Goal: Transaction & Acquisition: Purchase product/service

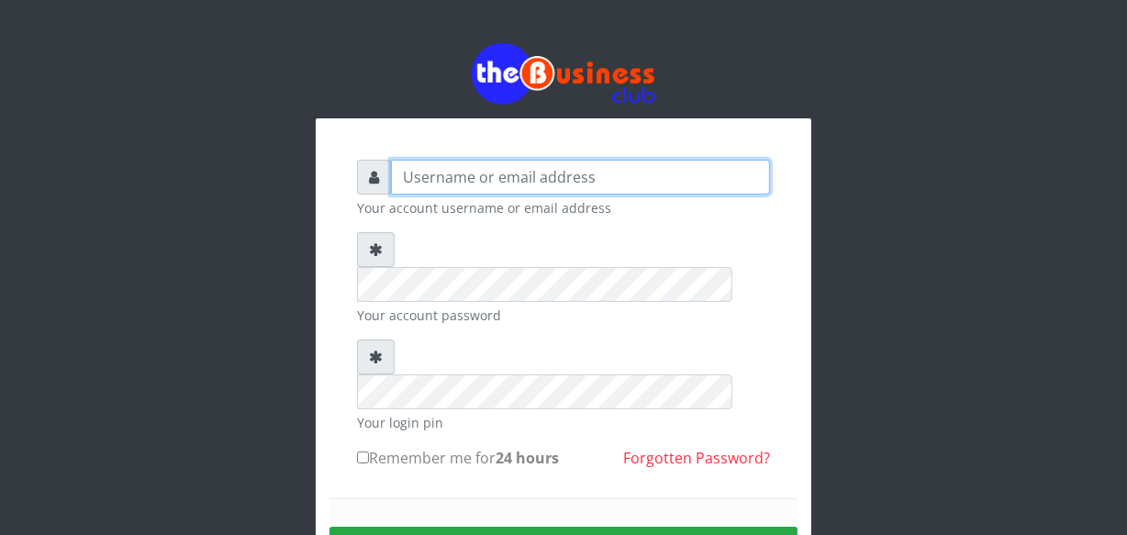
click at [420, 189] on input "text" at bounding box center [580, 177] width 379 height 35
type input "jossy"
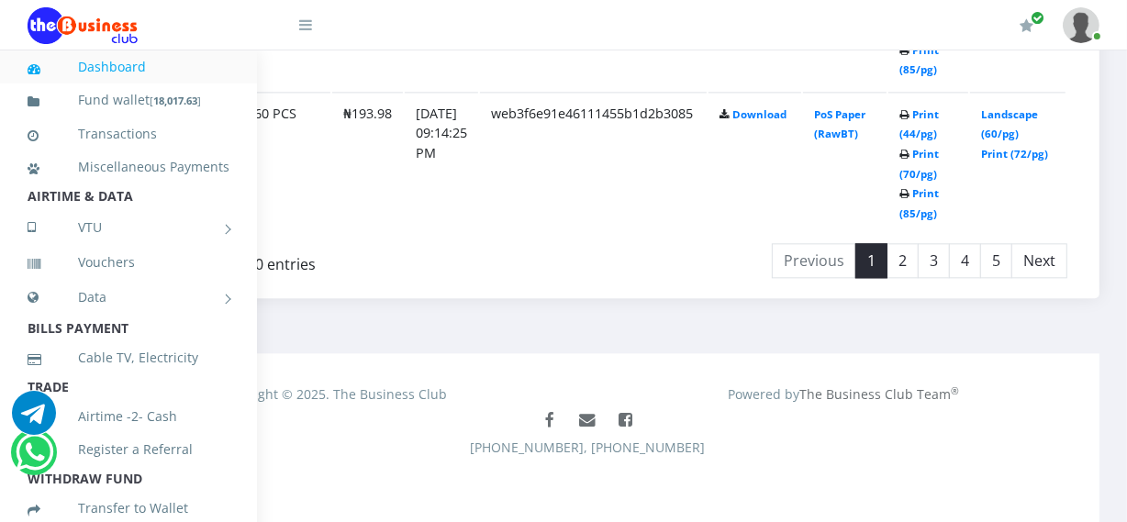
scroll to position [3800, 233]
click at [909, 254] on link "2" at bounding box center [902, 260] width 32 height 35
click at [942, 252] on link "3" at bounding box center [934, 260] width 32 height 35
click at [964, 251] on link "4" at bounding box center [965, 260] width 32 height 35
click at [982, 250] on link "5" at bounding box center [996, 260] width 32 height 35
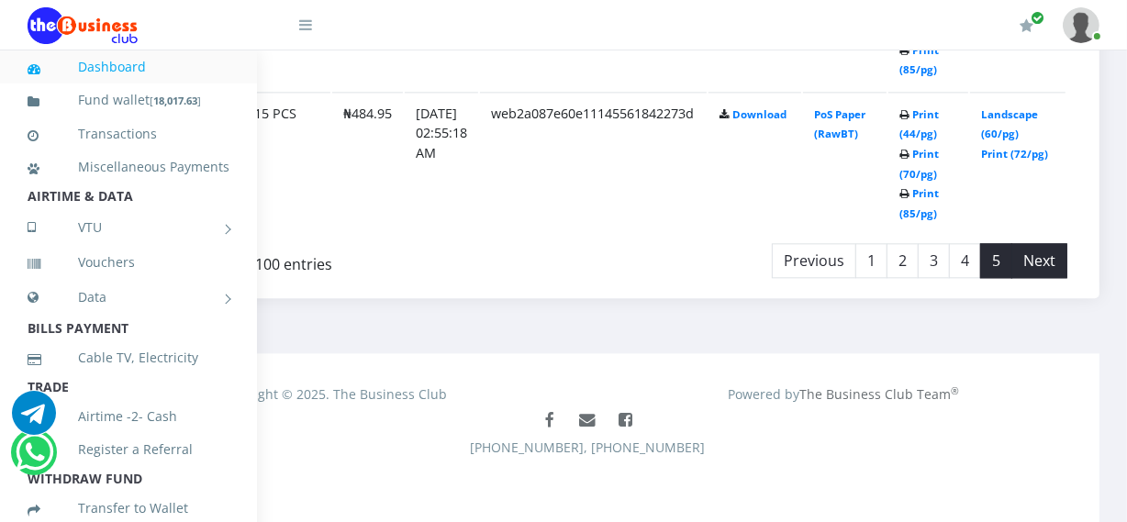
click at [1020, 249] on li "Next" at bounding box center [1039, 260] width 55 height 35
click at [1045, 252] on li "Next" at bounding box center [1039, 260] width 55 height 35
click at [1035, 257] on li "Next" at bounding box center [1039, 260] width 55 height 35
click at [991, 257] on link "5" at bounding box center [996, 260] width 32 height 35
click at [1048, 252] on li "Next" at bounding box center [1039, 260] width 55 height 35
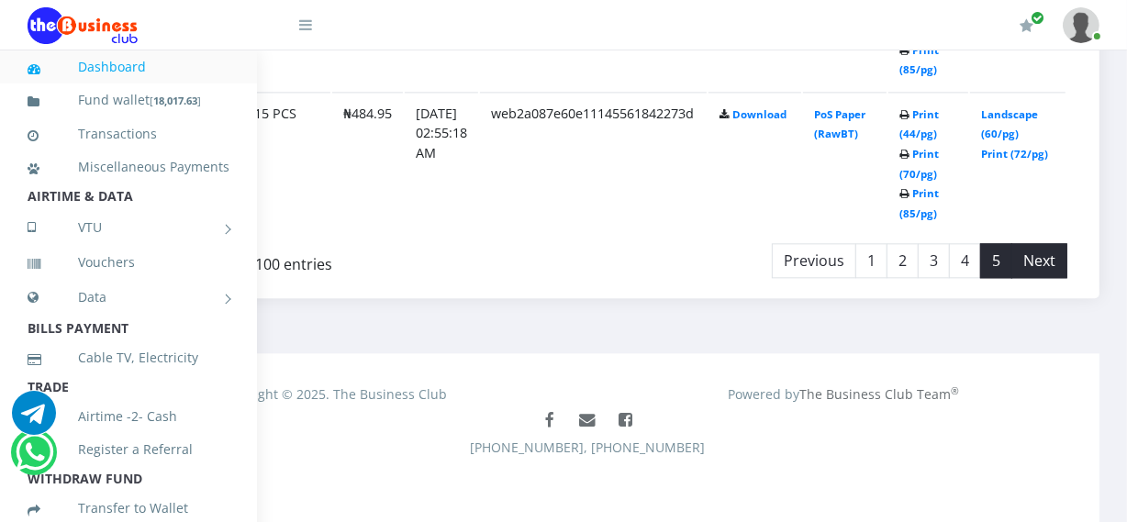
click at [1042, 248] on li "Next" at bounding box center [1039, 260] width 55 height 35
click at [1045, 257] on li "Next" at bounding box center [1039, 260] width 55 height 35
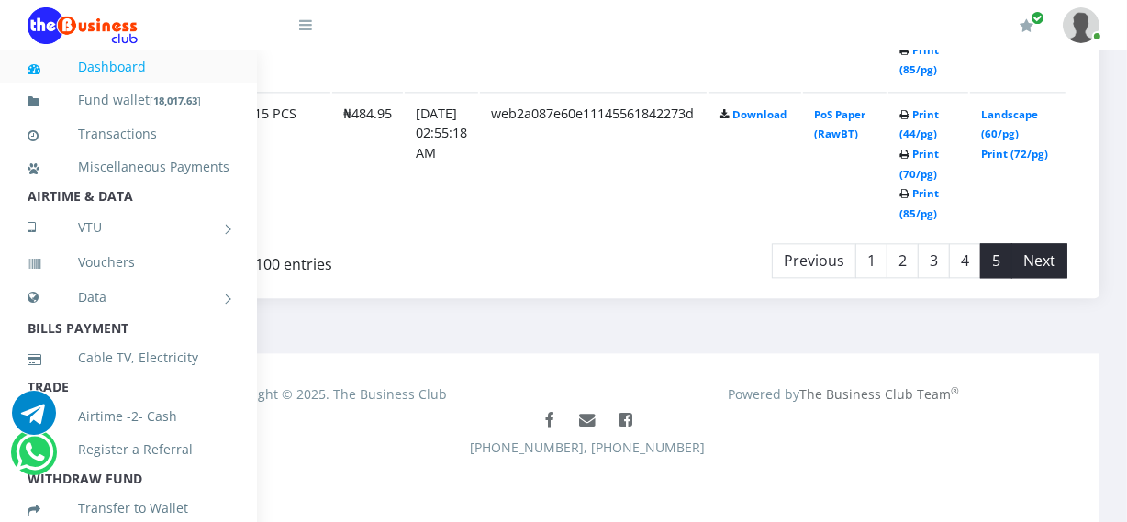
click at [1062, 252] on li "Next" at bounding box center [1039, 260] width 55 height 35
click at [843, 261] on link "Previous" at bounding box center [814, 260] width 84 height 35
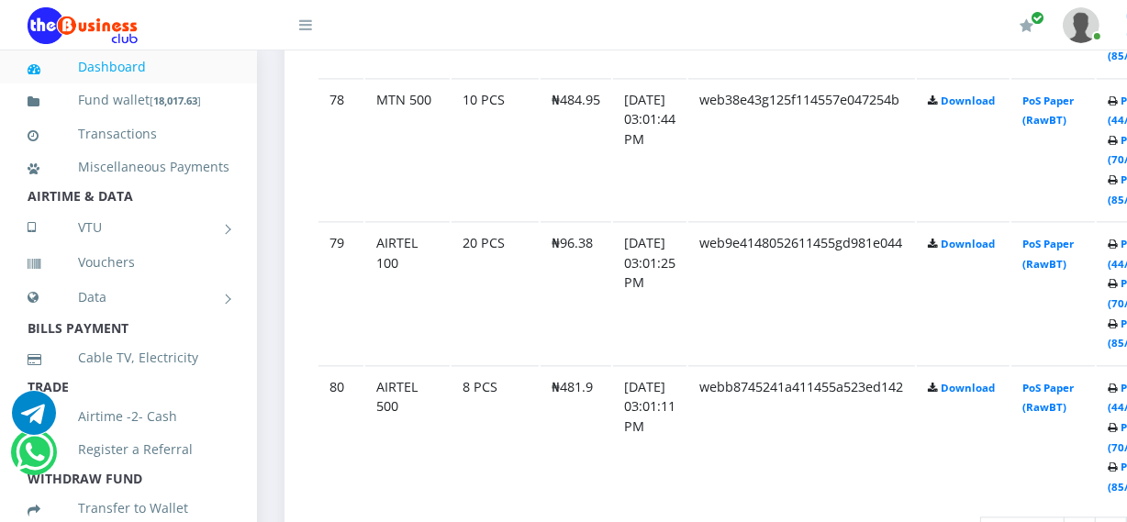
scroll to position [3667, 0]
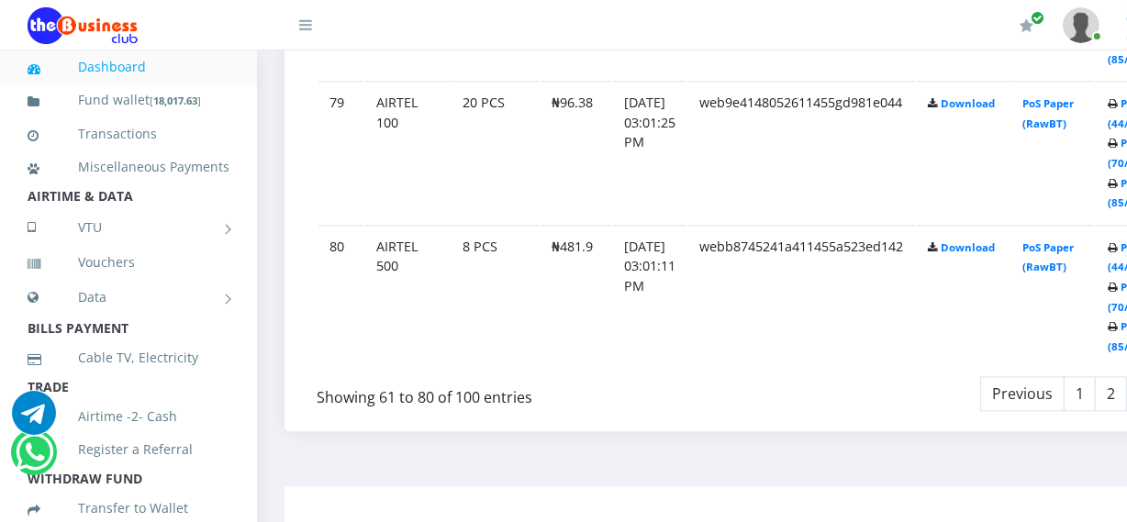
click at [476, 394] on div "Showing 61 to 80 of 100 entries" at bounding box center [509, 391] width 385 height 35
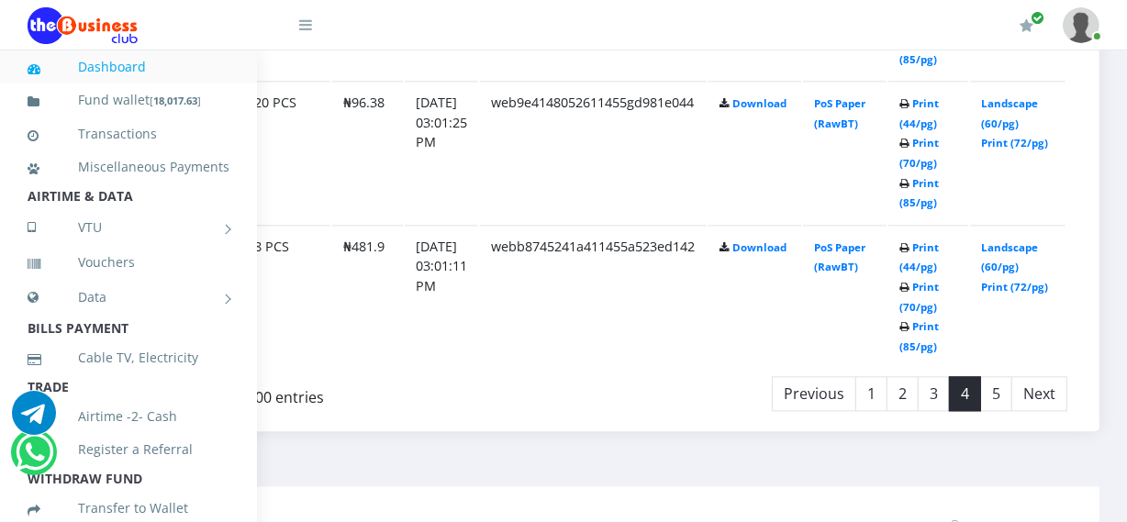
scroll to position [3667, 233]
click at [1049, 386] on link "Next" at bounding box center [1039, 393] width 56 height 35
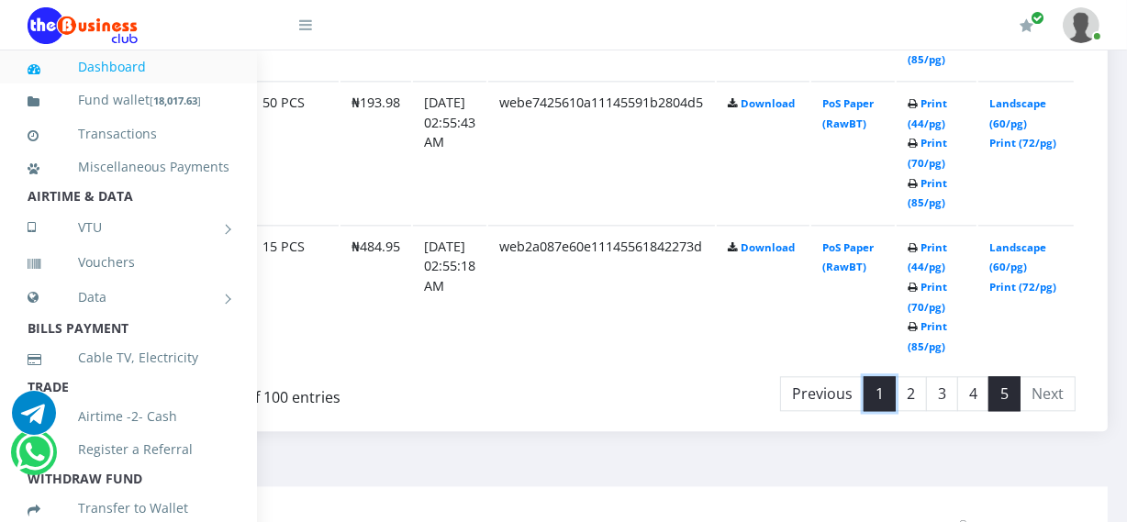
click at [896, 399] on link "1" at bounding box center [880, 393] width 32 height 35
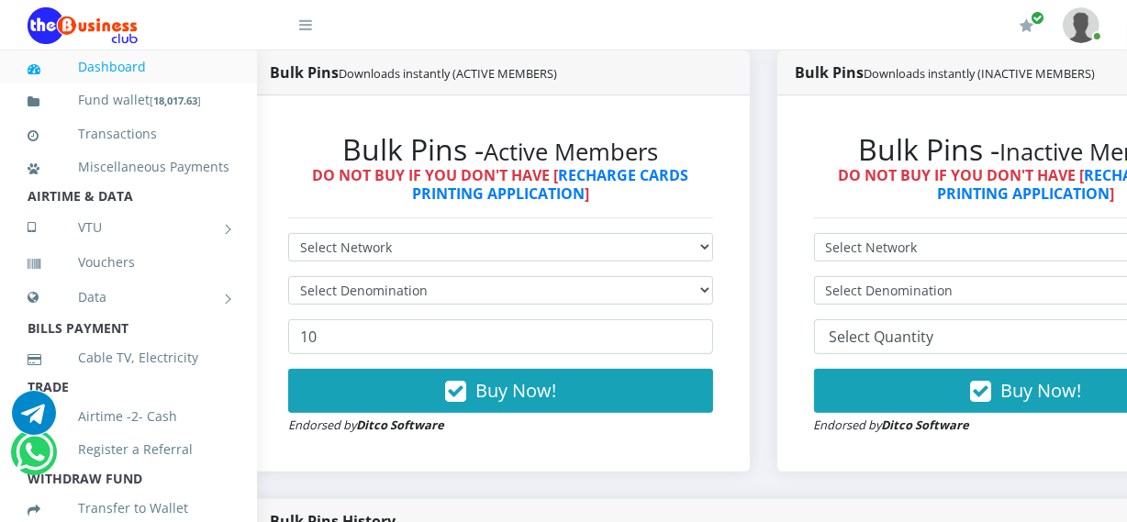
scroll to position [530, 33]
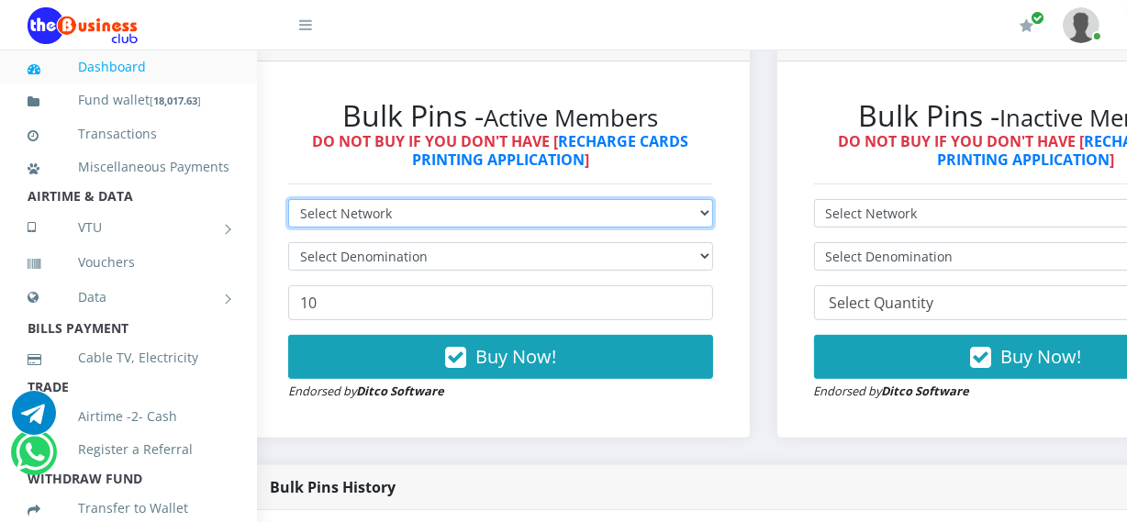
click at [713, 211] on select "Select Network MTN Globacom 9Mobile Airtel" at bounding box center [500, 213] width 425 height 28
select select "MTN"
click at [288, 202] on select "Select Network MTN Globacom 9Mobile Airtel" at bounding box center [500, 213] width 425 height 28
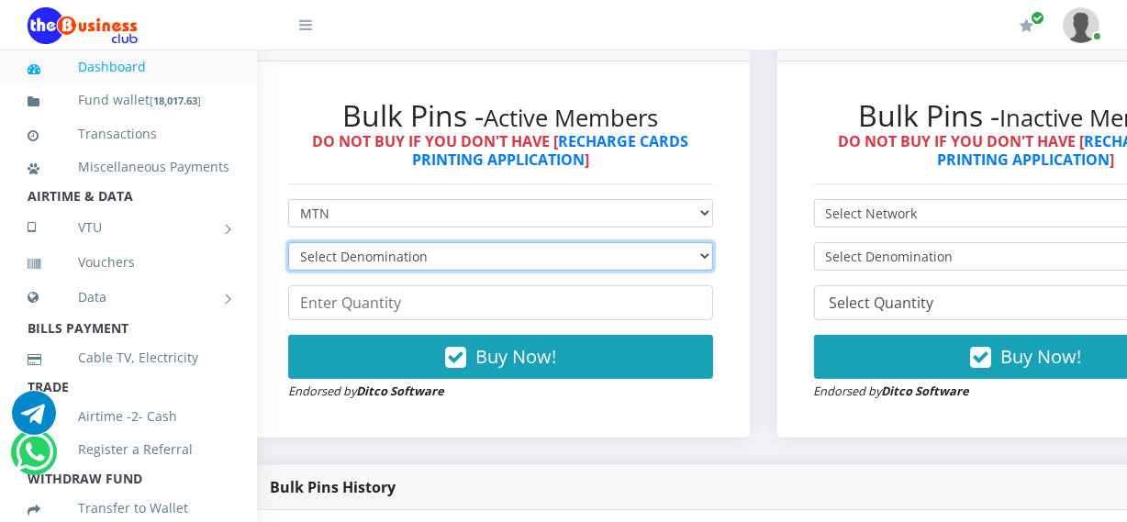
click at [713, 258] on select "Select Denomination MTN NGN100 - ₦96.99 MTN NGN200 - ₦193.98 MTN NGN400 - ₦387.…" at bounding box center [500, 256] width 425 height 28
select select "484.95-500"
click at [288, 245] on select "Select Denomination MTN NGN100 - ₦96.99 MTN NGN200 - ₦193.98 MTN NGN400 - ₦387.…" at bounding box center [500, 256] width 425 height 28
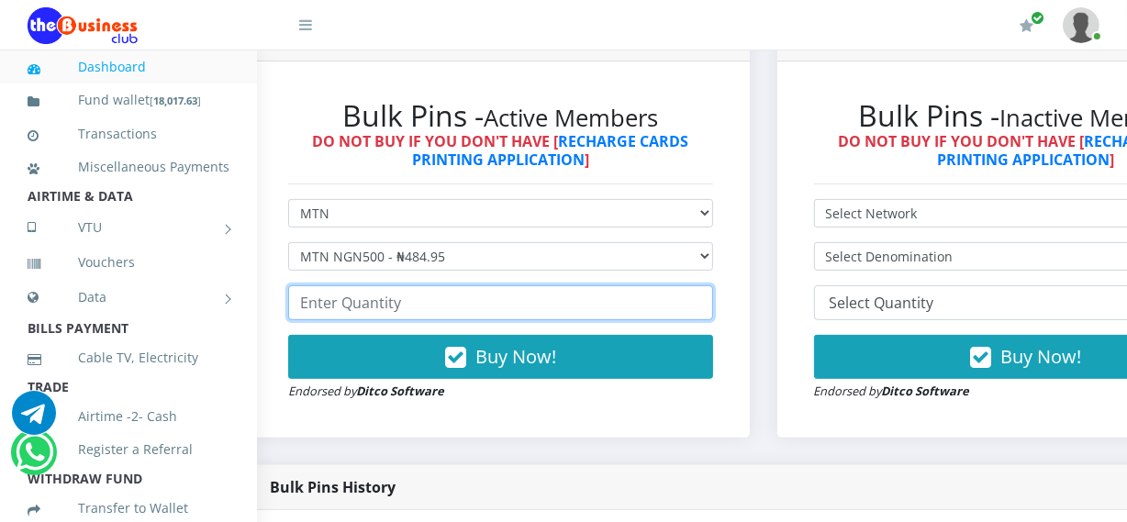
click at [710, 316] on input "number" at bounding box center [500, 302] width 425 height 35
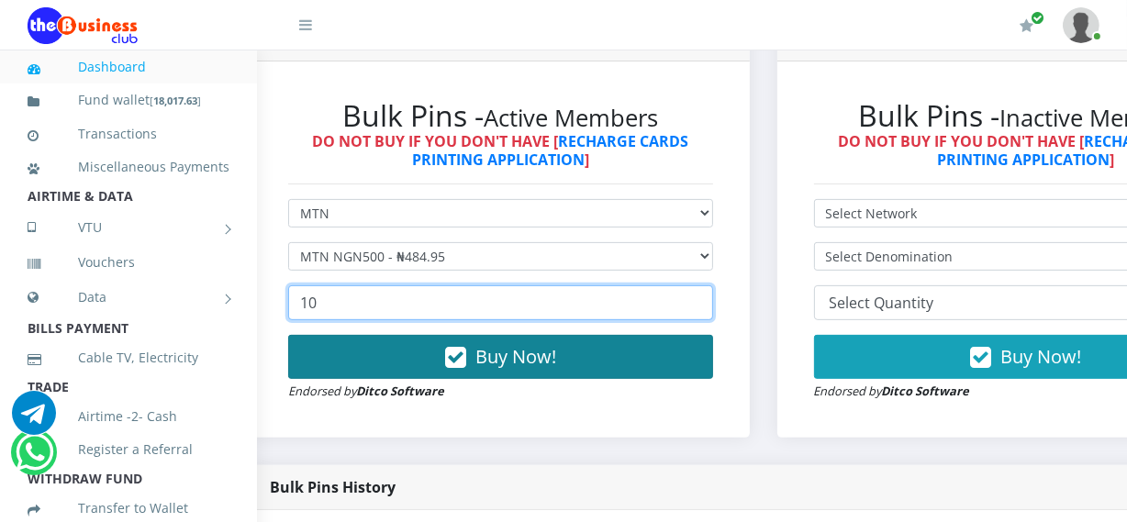
type input "10"
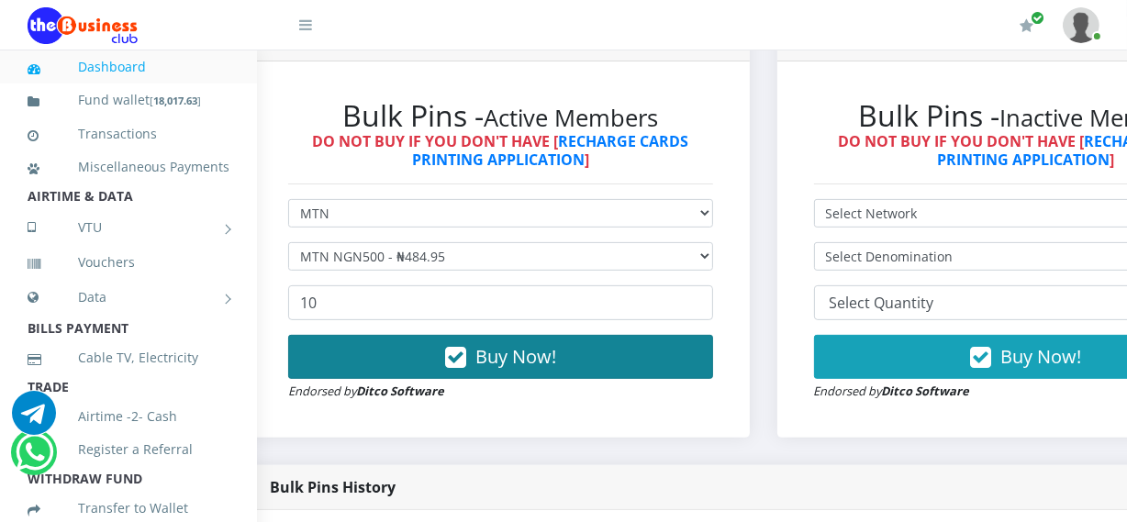
click at [710, 354] on button "Buy Now!" at bounding box center [500, 357] width 425 height 44
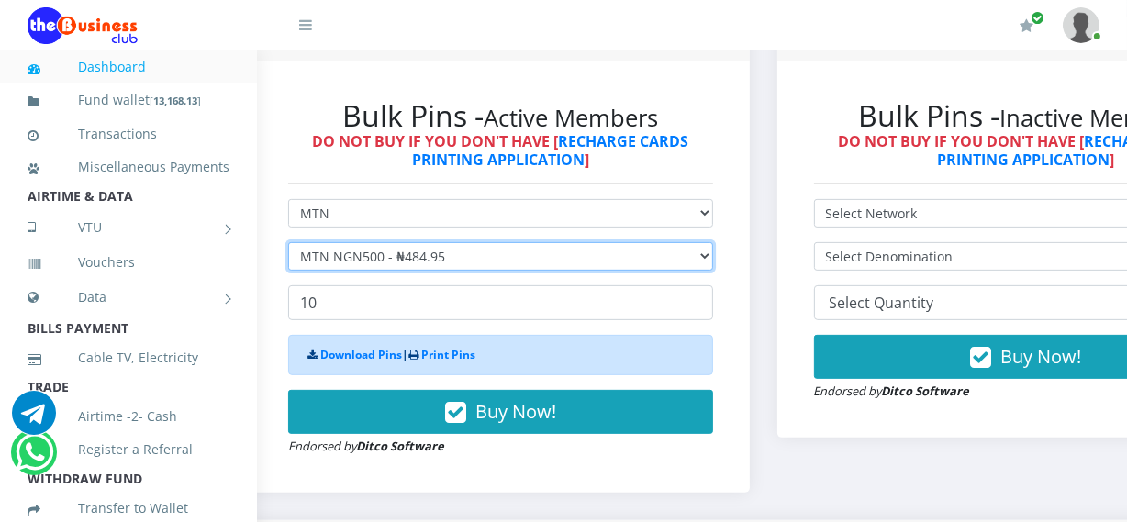
click at [657, 256] on select "Select Denomination MTN NGN100 - ₦96.99 MTN NGN200 - ₦193.98 MTN NGN400 - ₦387.…" at bounding box center [500, 256] width 425 height 28
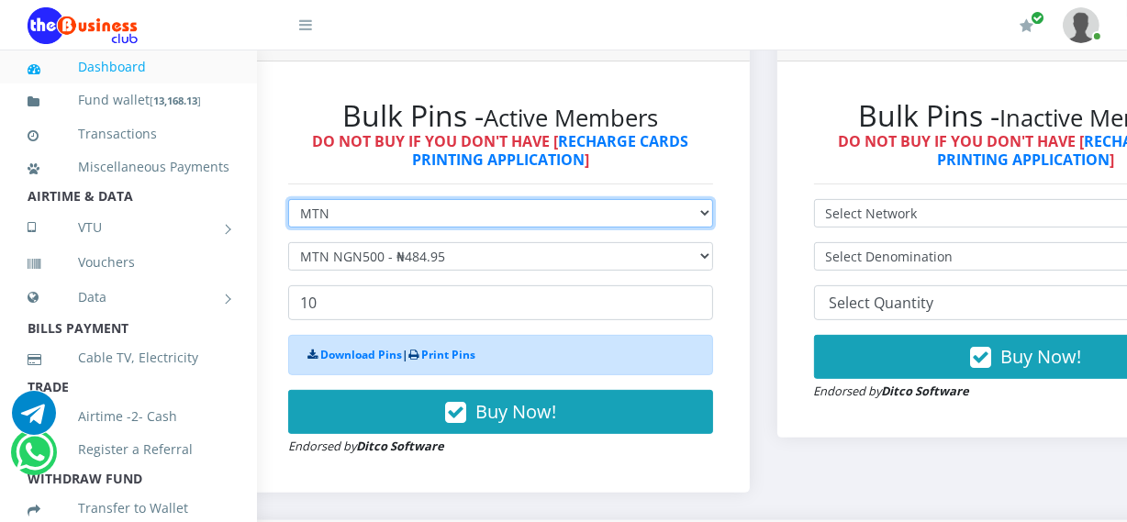
click at [652, 216] on select "Select Network MTN Globacom 9Mobile Airtel" at bounding box center [500, 213] width 425 height 28
click at [640, 228] on select "Select Network MTN Globacom 9Mobile Airtel" at bounding box center [500, 213] width 425 height 28
click at [638, 211] on select "Select Network MTN Globacom 9Mobile Airtel" at bounding box center [500, 213] width 425 height 28
select select "Airtel"
click at [288, 202] on select "Select Network MTN Globacom 9Mobile Airtel" at bounding box center [500, 213] width 425 height 28
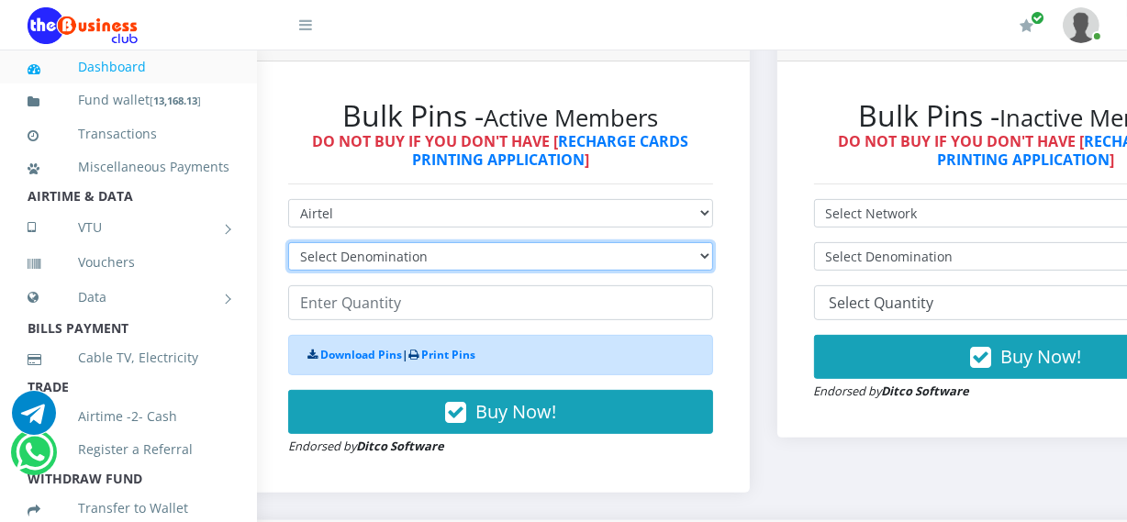
click at [624, 260] on select "Select Denomination Airtel NGN100 - ₦96.38 Airtel NGN200 - ₦192.76 Airtel NGN50…" at bounding box center [500, 256] width 425 height 28
select select "481.9-500"
click at [288, 245] on select "Select Denomination Airtel NGN100 - ₦96.38 Airtel NGN200 - ₦192.76 Airtel NGN50…" at bounding box center [500, 256] width 425 height 28
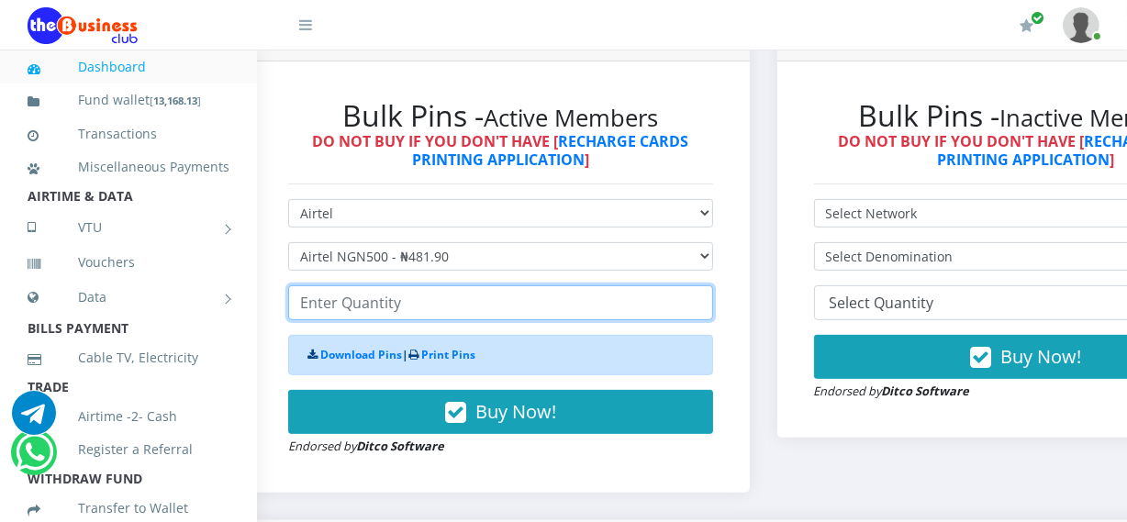
click at [607, 303] on input "number" at bounding box center [500, 302] width 425 height 35
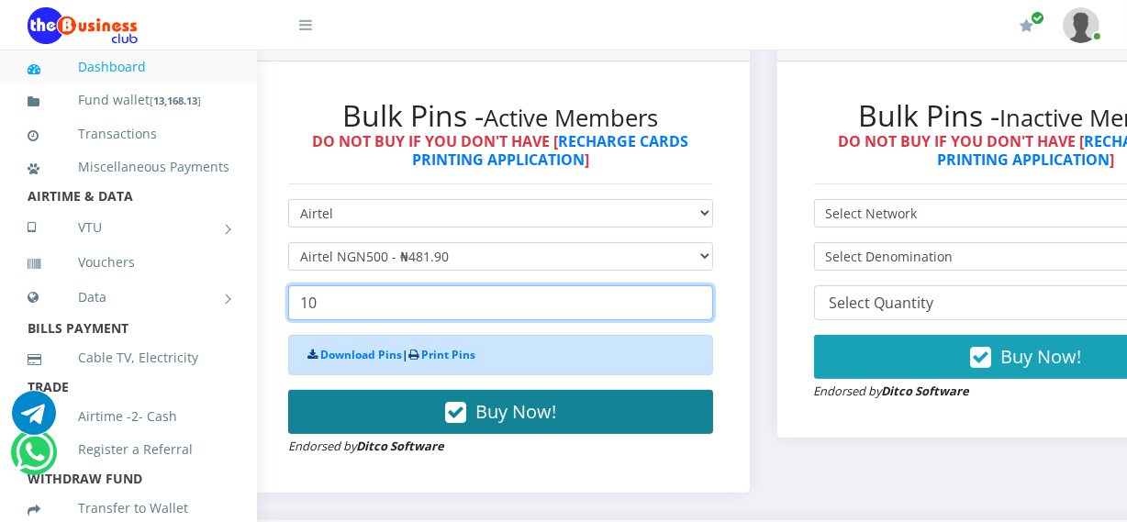
type input "10"
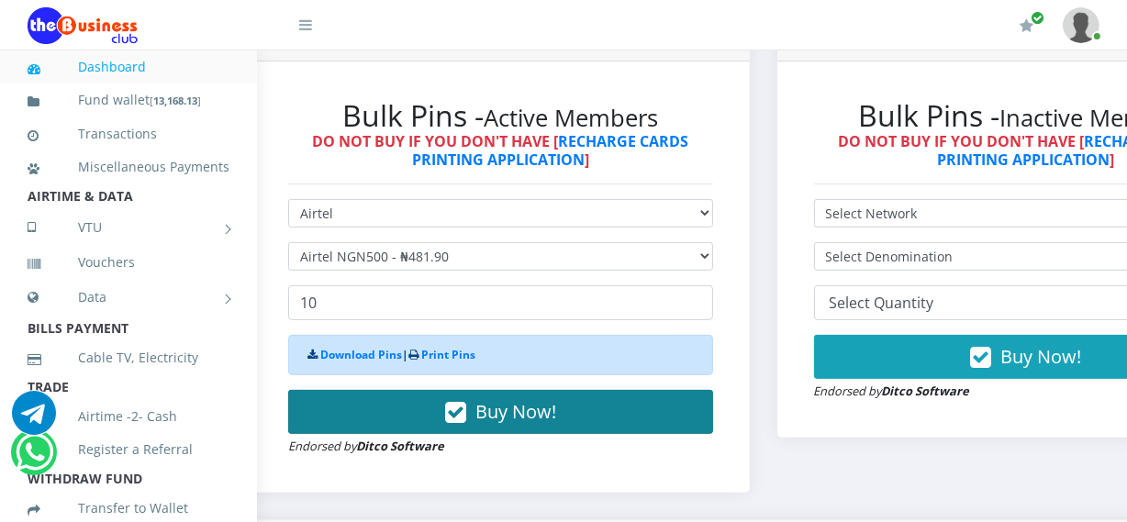
click at [596, 404] on button "Buy Now!" at bounding box center [500, 412] width 425 height 44
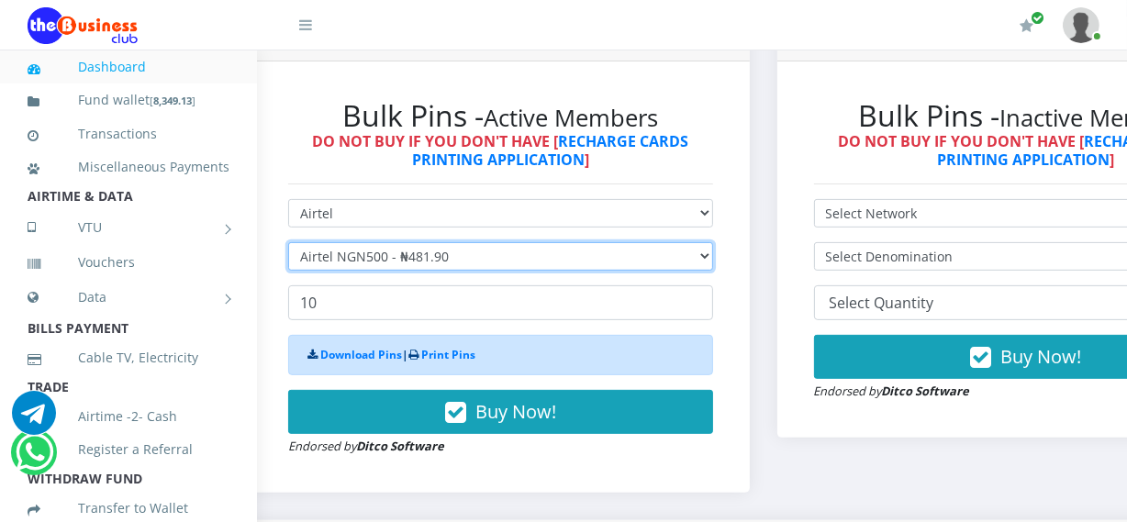
click at [551, 261] on select "Select Denomination Airtel NGN100 - ₦96.38 Airtel NGN200 - ₦192.76 Airtel NGN50…" at bounding box center [500, 256] width 425 height 28
select select "96.38-100"
click at [288, 245] on select "Select Denomination Airtel NGN100 - ₦96.38 Airtel NGN200 - ₦192.76 Airtel NGN50…" at bounding box center [500, 256] width 425 height 28
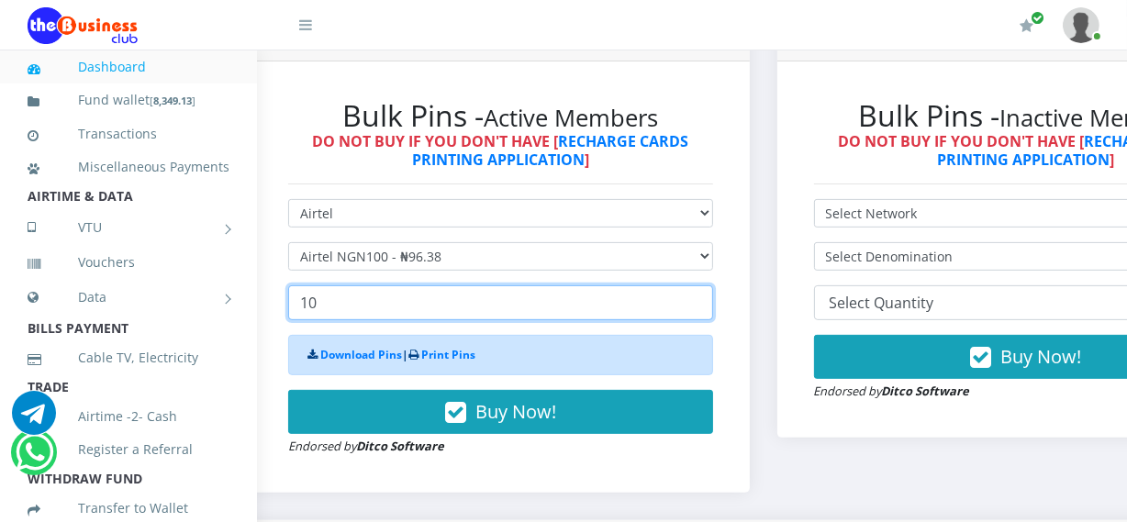
click at [552, 304] on input "10" at bounding box center [500, 302] width 425 height 35
type input "1"
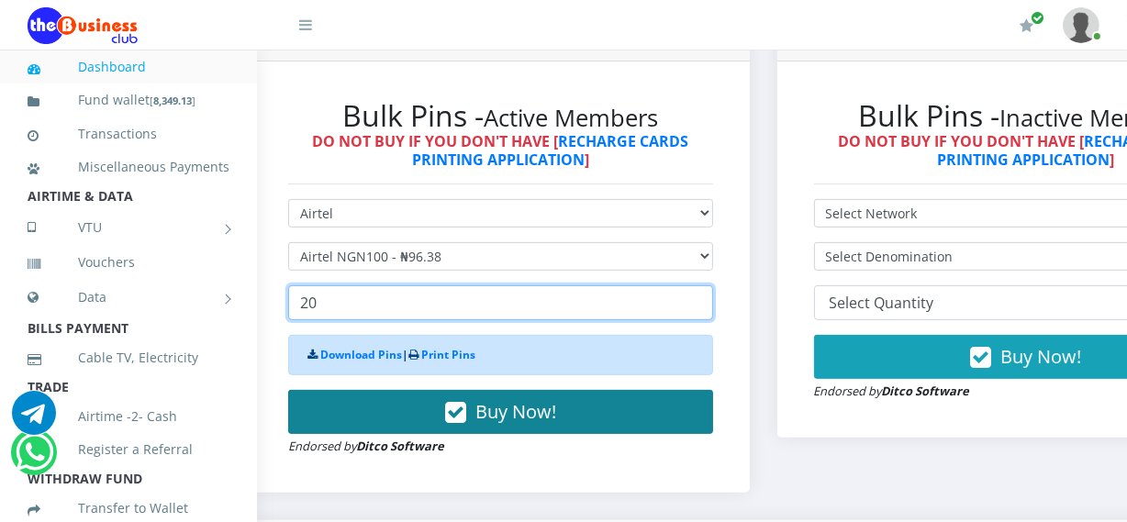
type input "20"
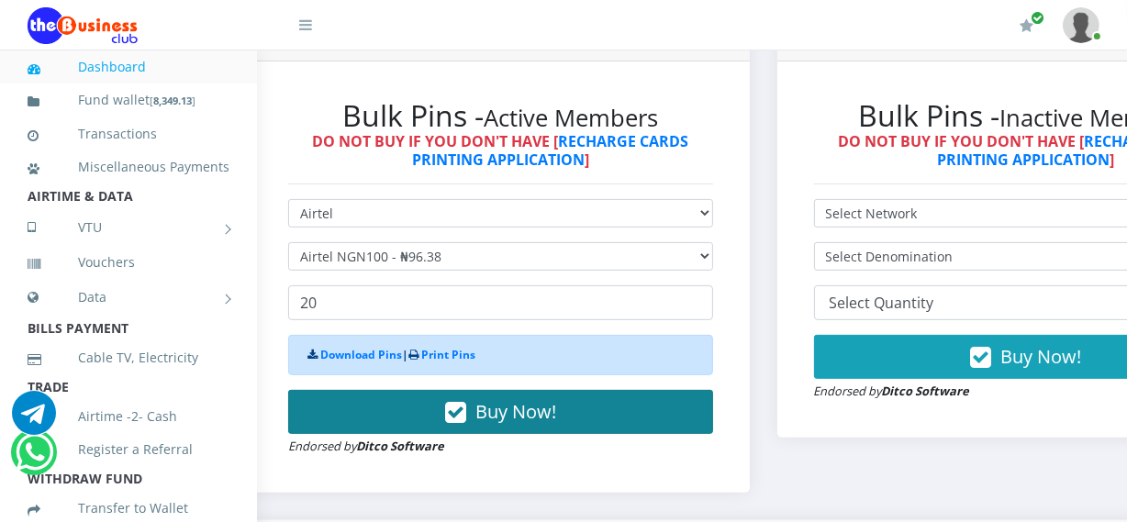
click at [556, 409] on span "Buy Now!" at bounding box center [515, 411] width 81 height 25
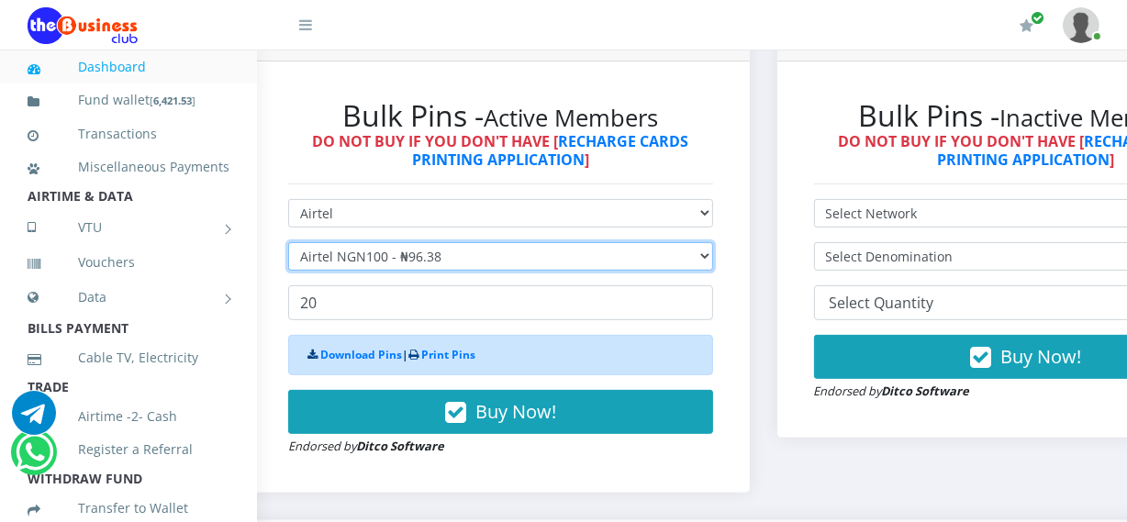
click at [540, 255] on select "Select Denomination Airtel NGN100 - ₦96.38 Airtel NGN200 - ₦192.76 Airtel NGN50…" at bounding box center [500, 256] width 425 height 28
select select "192.76-200"
click at [288, 245] on select "Select Denomination Airtel NGN100 - ₦96.38 Airtel NGN200 - ₦192.76 Airtel NGN50…" at bounding box center [500, 256] width 425 height 28
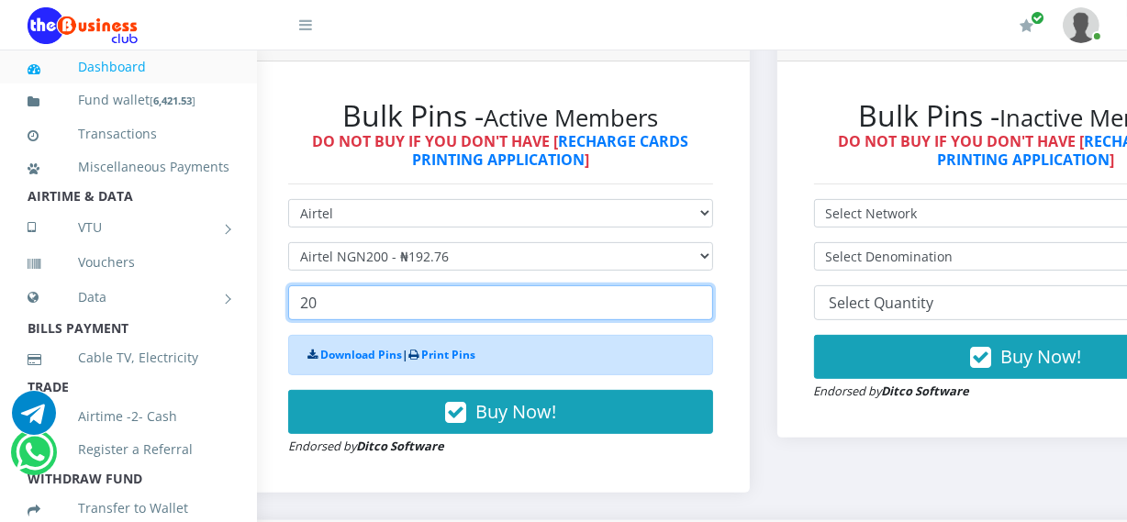
click at [519, 305] on input "20" at bounding box center [500, 302] width 425 height 35
type input "2"
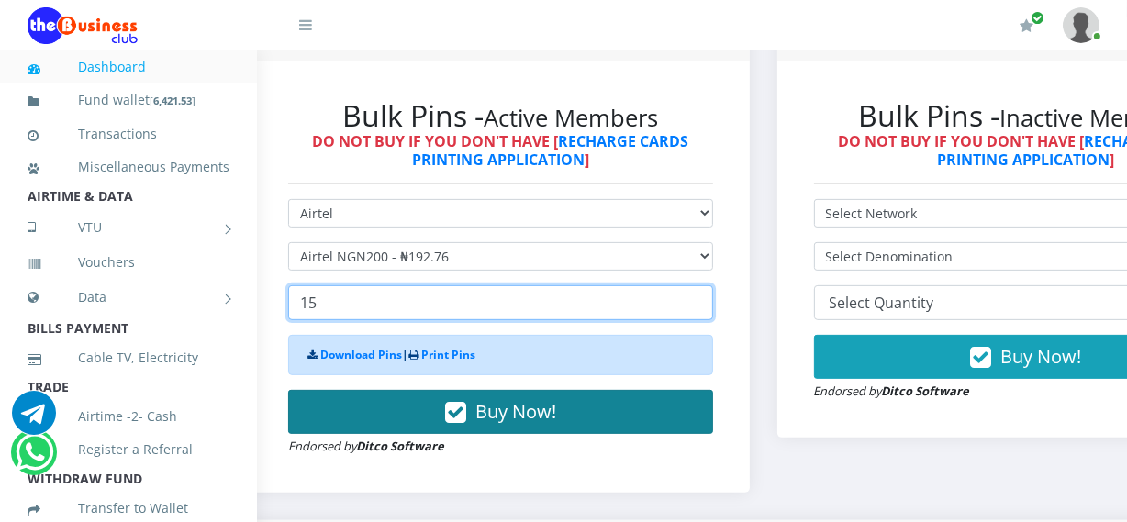
type input "15"
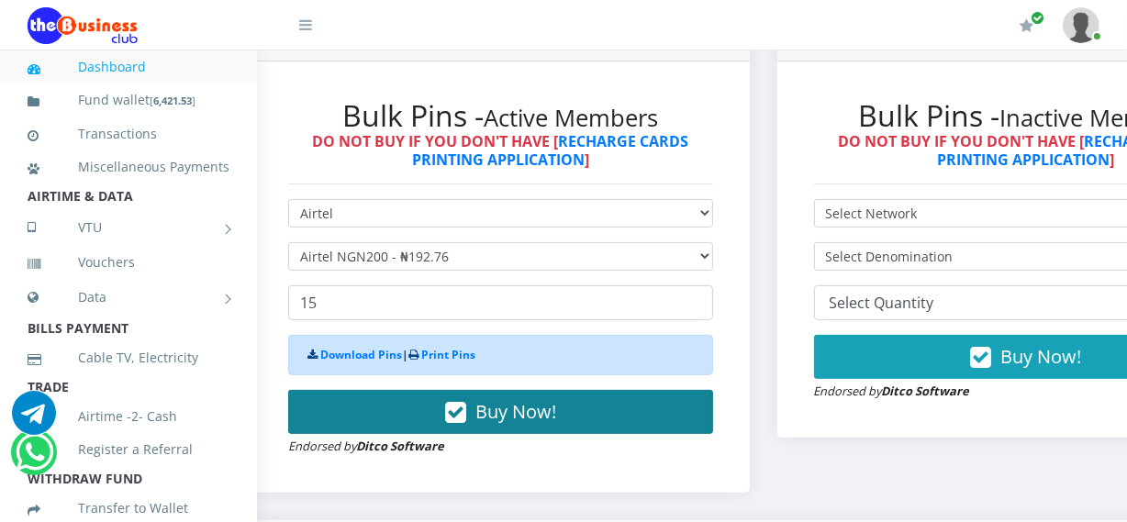
click at [512, 407] on span "Buy Now!" at bounding box center [515, 411] width 81 height 25
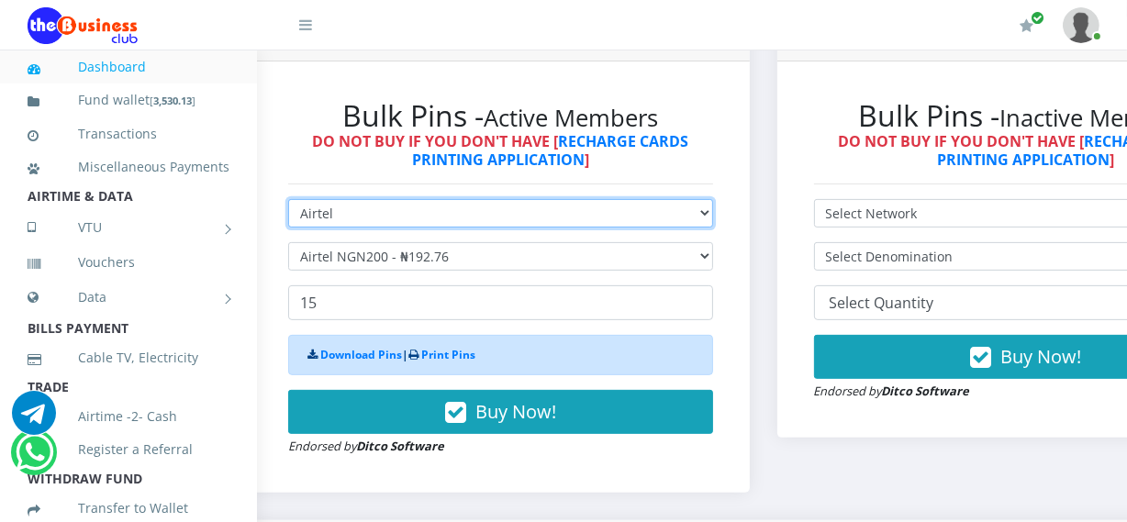
click at [513, 207] on select "Select Network MTN Globacom 9Mobile Airtel" at bounding box center [500, 213] width 425 height 28
select select "MTN"
click at [288, 202] on select "Select Network MTN Globacom 9Mobile Airtel" at bounding box center [500, 213] width 425 height 28
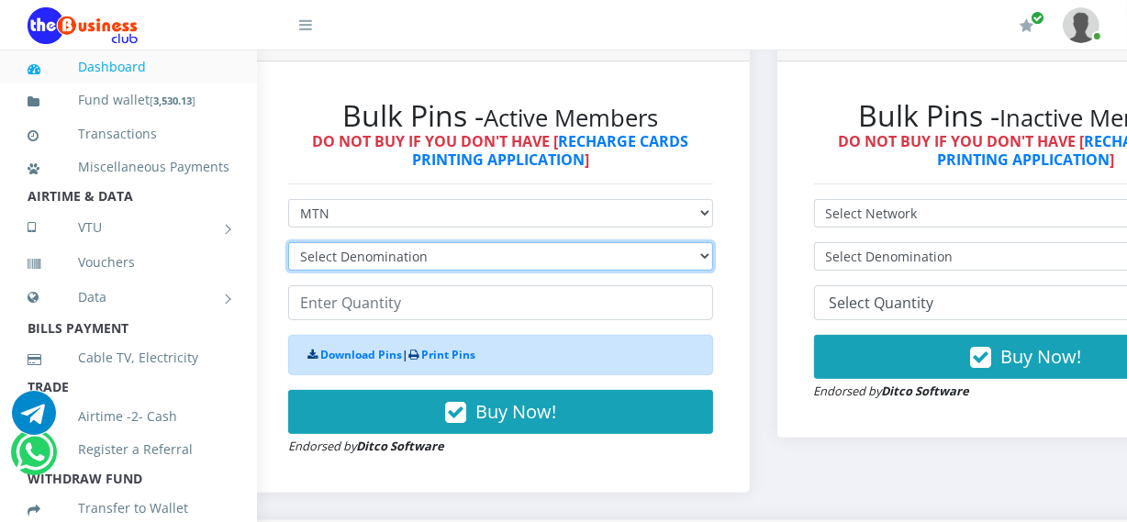
click at [502, 265] on select "Select Denomination MTN NGN100 - ₦96.99 MTN NGN200 - ₦193.98 MTN NGN400 - ₦387.…" at bounding box center [500, 256] width 425 height 28
select select "193.98-200"
click at [288, 245] on select "Select Denomination MTN NGN100 - ₦96.99 MTN NGN200 - ₦193.98 MTN NGN400 - ₦387.…" at bounding box center [500, 256] width 425 height 28
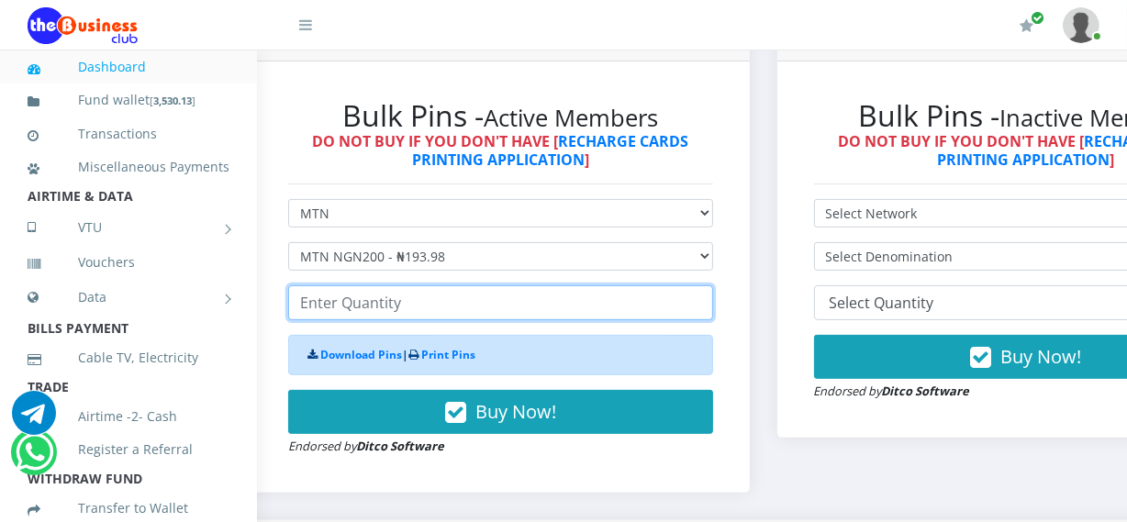
click at [477, 309] on input "number" at bounding box center [500, 302] width 425 height 35
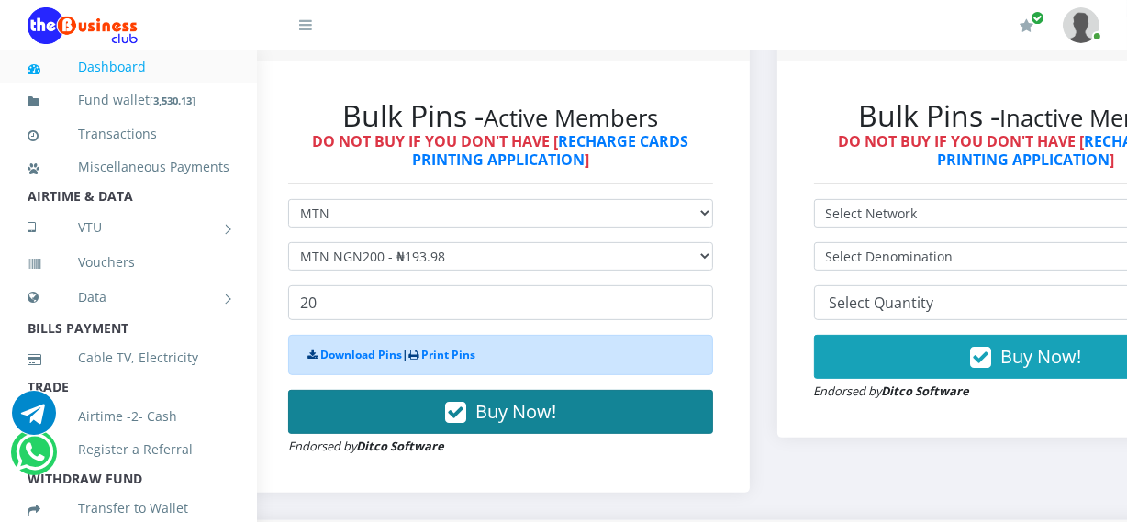
click at [495, 404] on span "Buy Now!" at bounding box center [515, 411] width 81 height 25
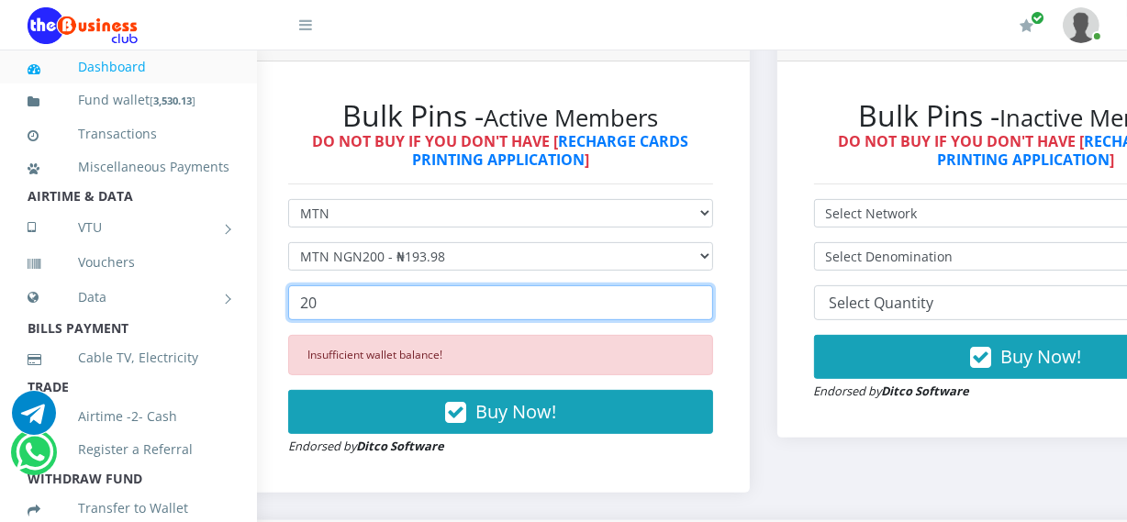
click at [458, 314] on input "20" at bounding box center [500, 302] width 425 height 35
type input "2"
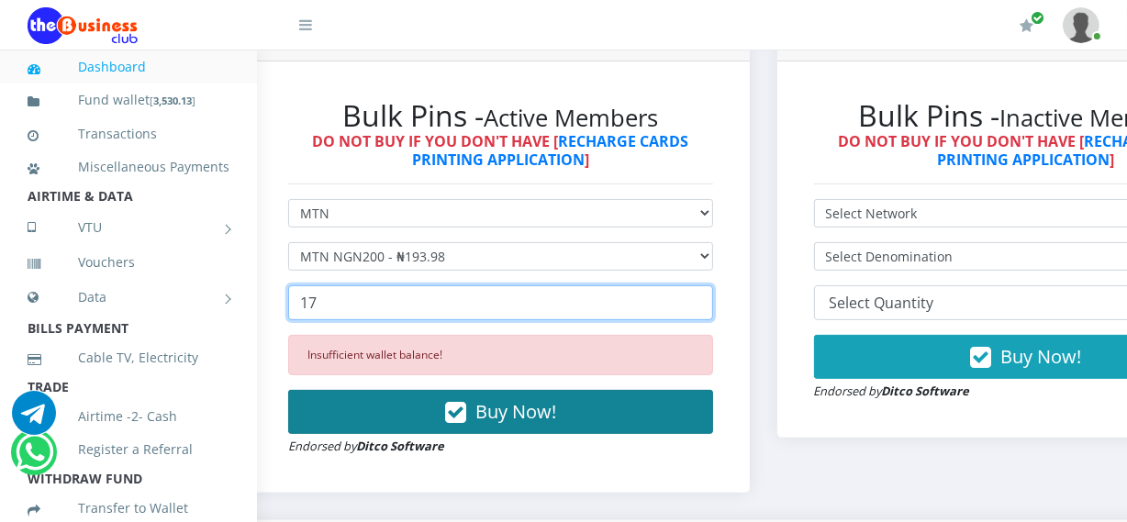
type input "17"
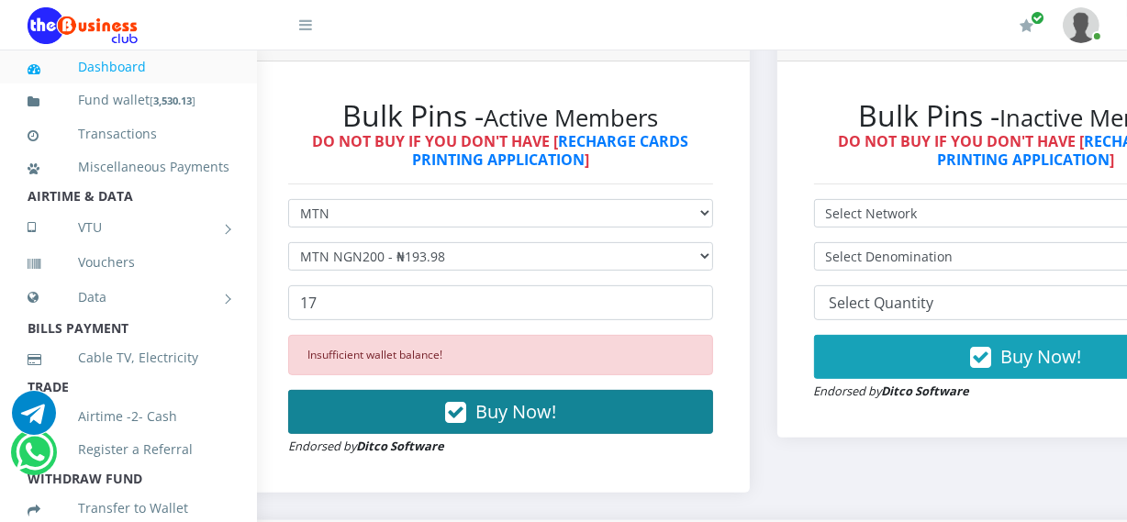
click at [466, 412] on icon "button" at bounding box center [455, 413] width 21 height 18
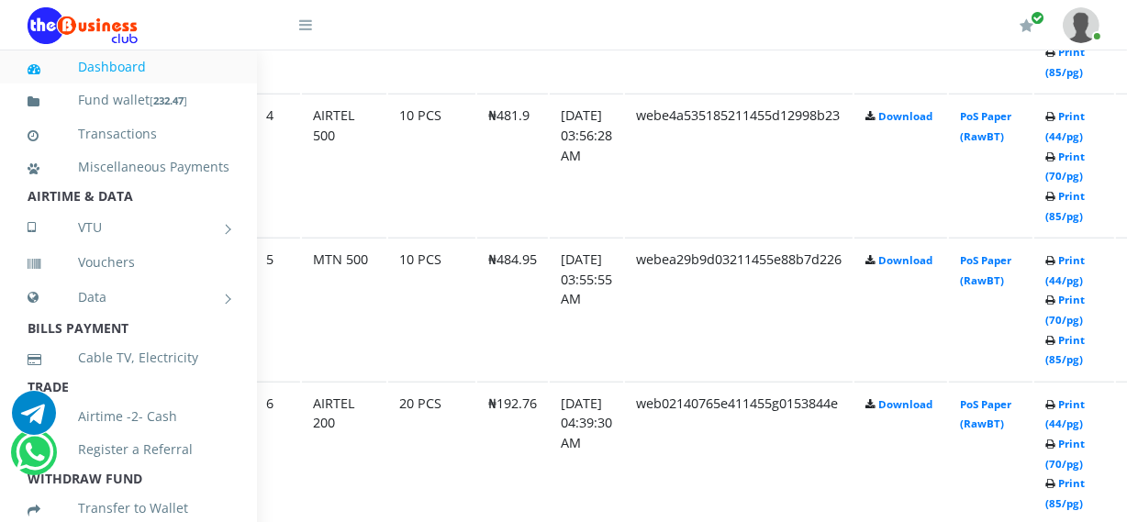
scroll to position [1498, 66]
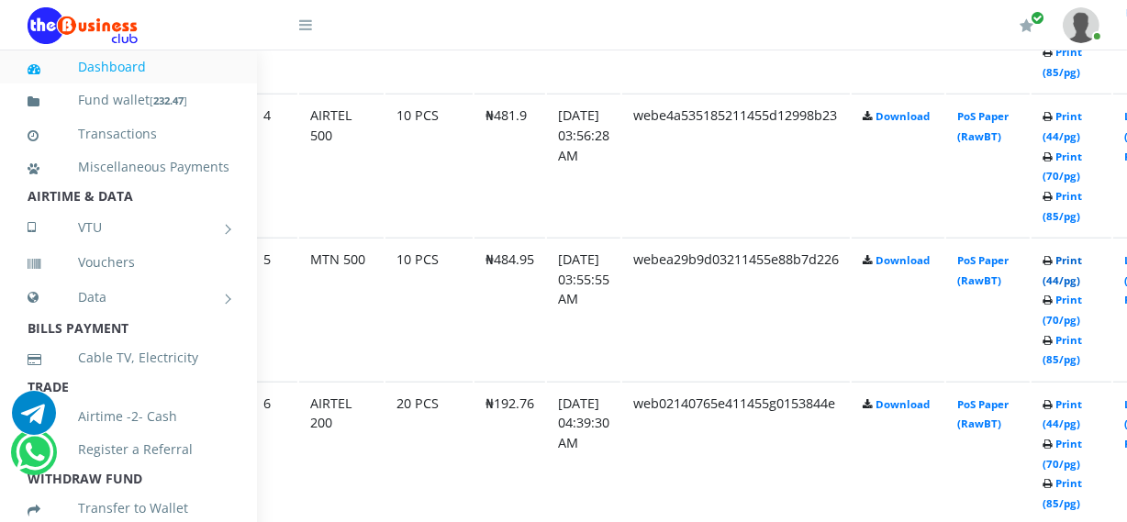
click at [1078, 280] on link "Print (44/pg)" at bounding box center [1061, 270] width 39 height 34
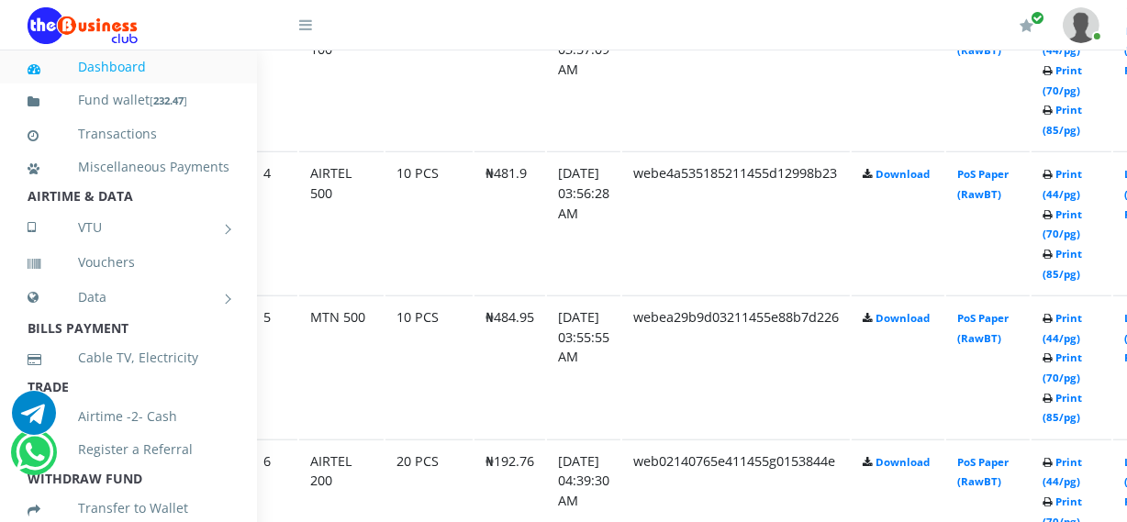
scroll to position [1498, 66]
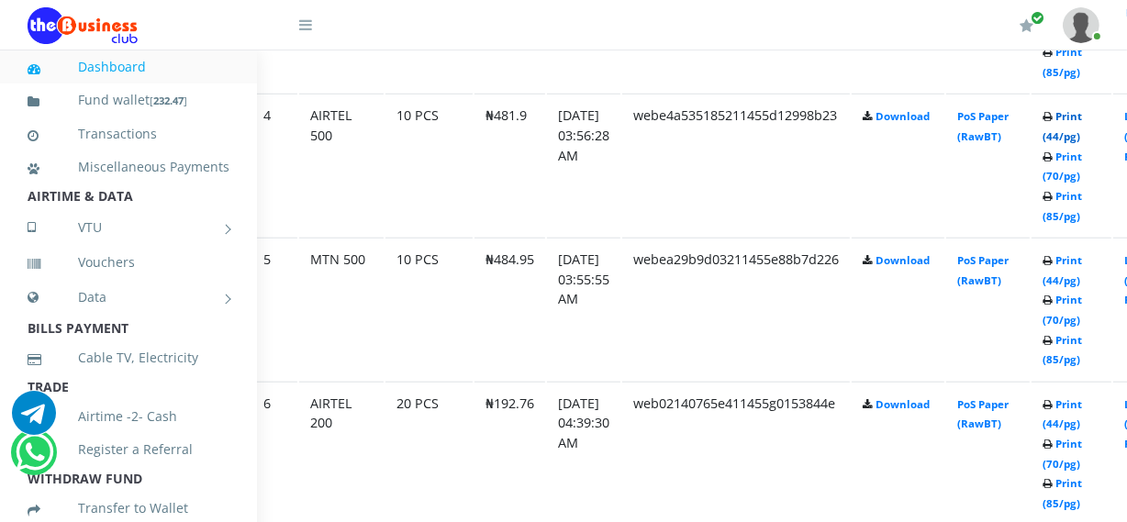
click at [1082, 139] on link "Print (44/pg)" at bounding box center [1061, 126] width 39 height 34
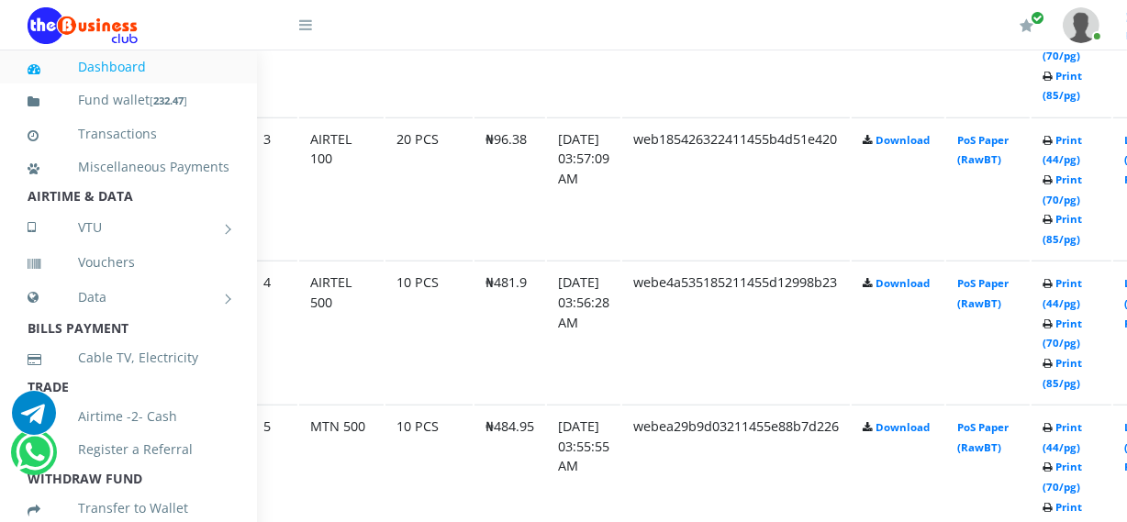
scroll to position [1298, 66]
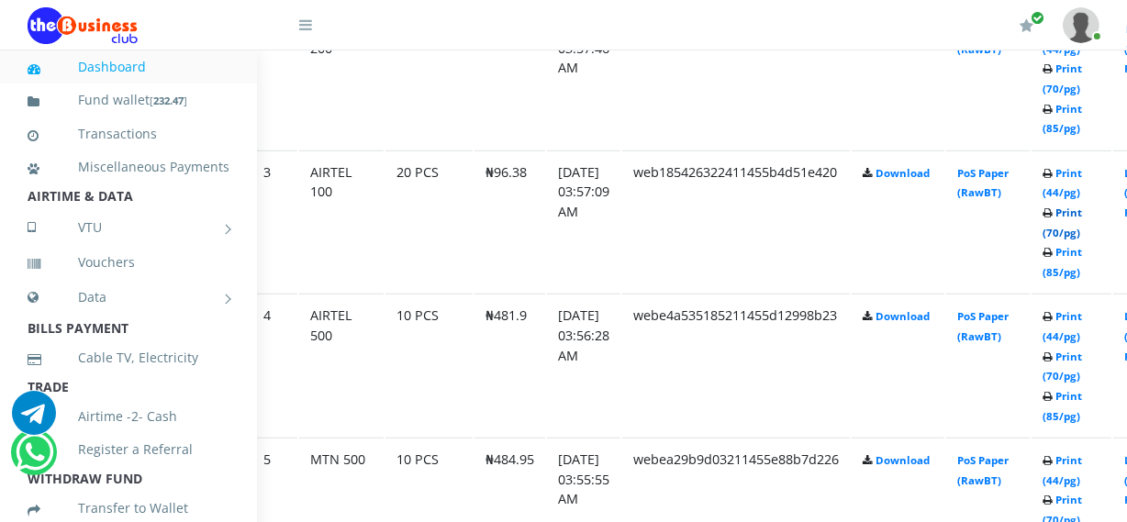
click at [1082, 228] on link "Print (70/pg)" at bounding box center [1061, 223] width 39 height 34
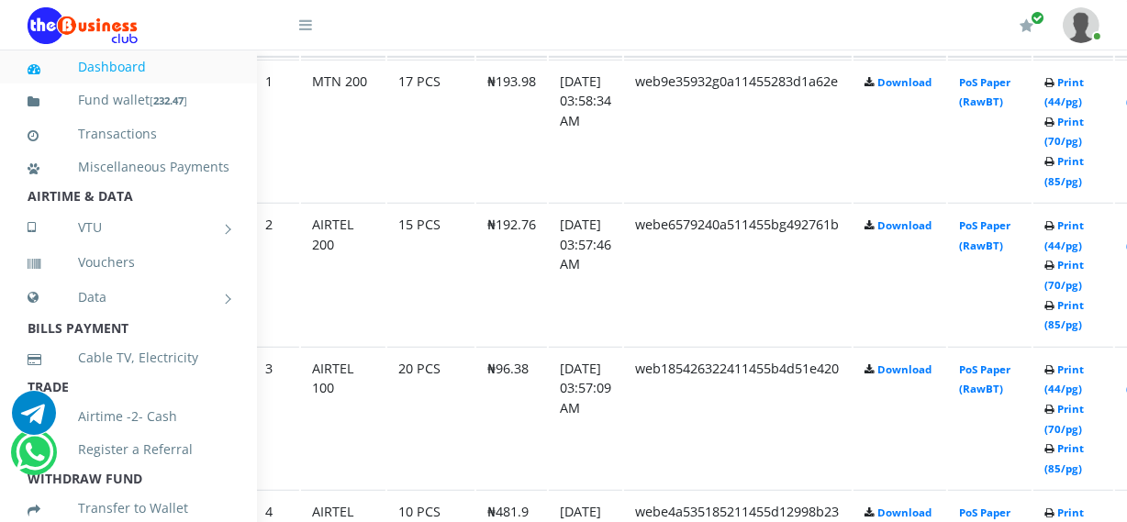
scroll to position [1101, 66]
click at [1082, 280] on link "Print (70/pg)" at bounding box center [1061, 275] width 39 height 34
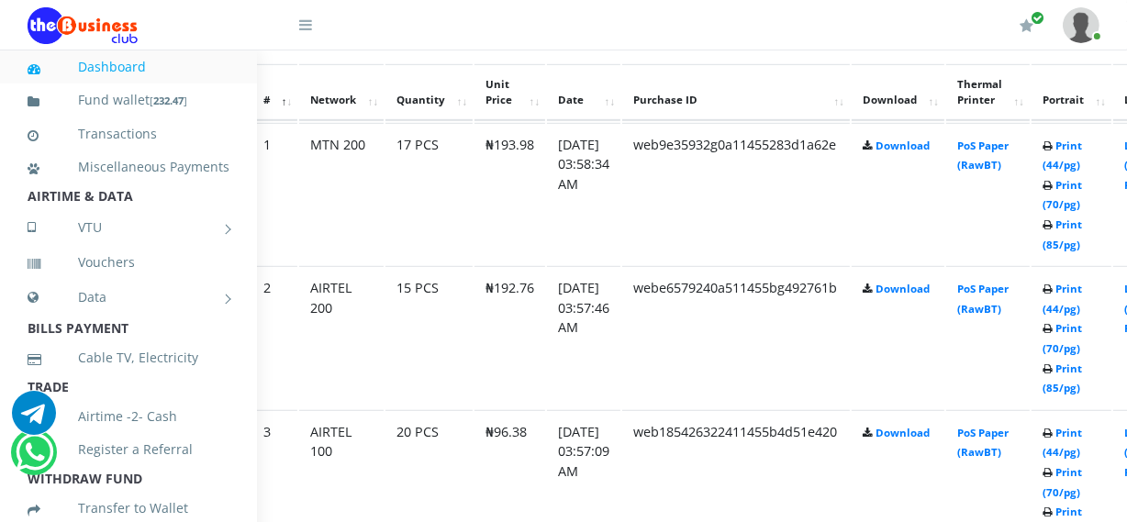
scroll to position [1034, 66]
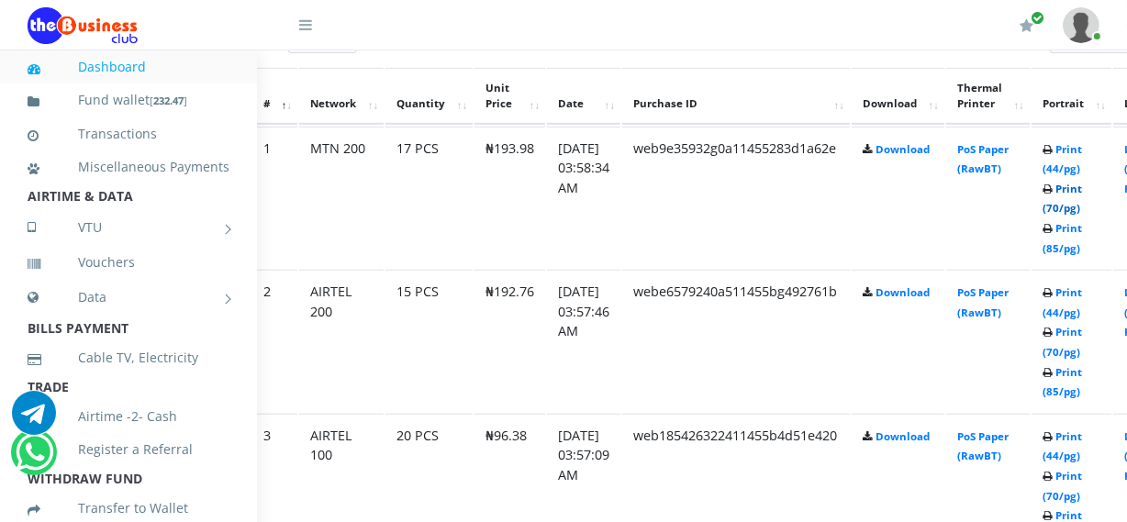
click at [1082, 210] on link "Print (70/pg)" at bounding box center [1061, 199] width 39 height 34
